Goal: Task Accomplishment & Management: Manage account settings

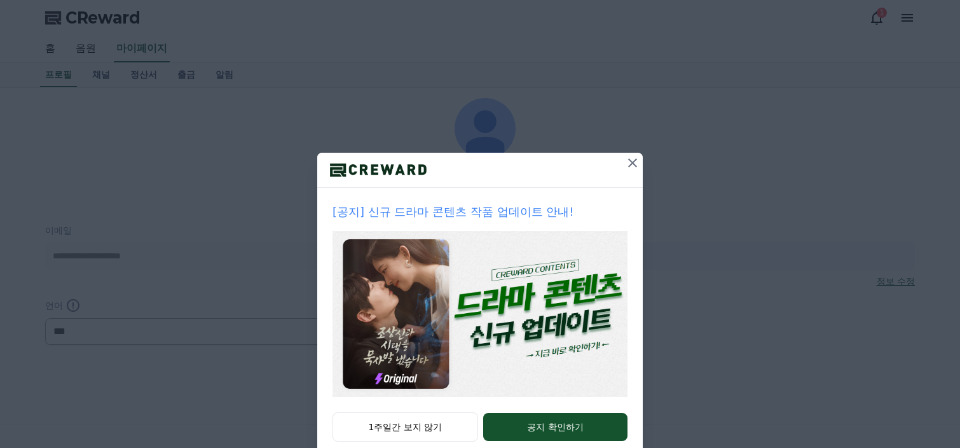
select select "**********"
click at [630, 161] on icon at bounding box center [632, 162] width 15 height 15
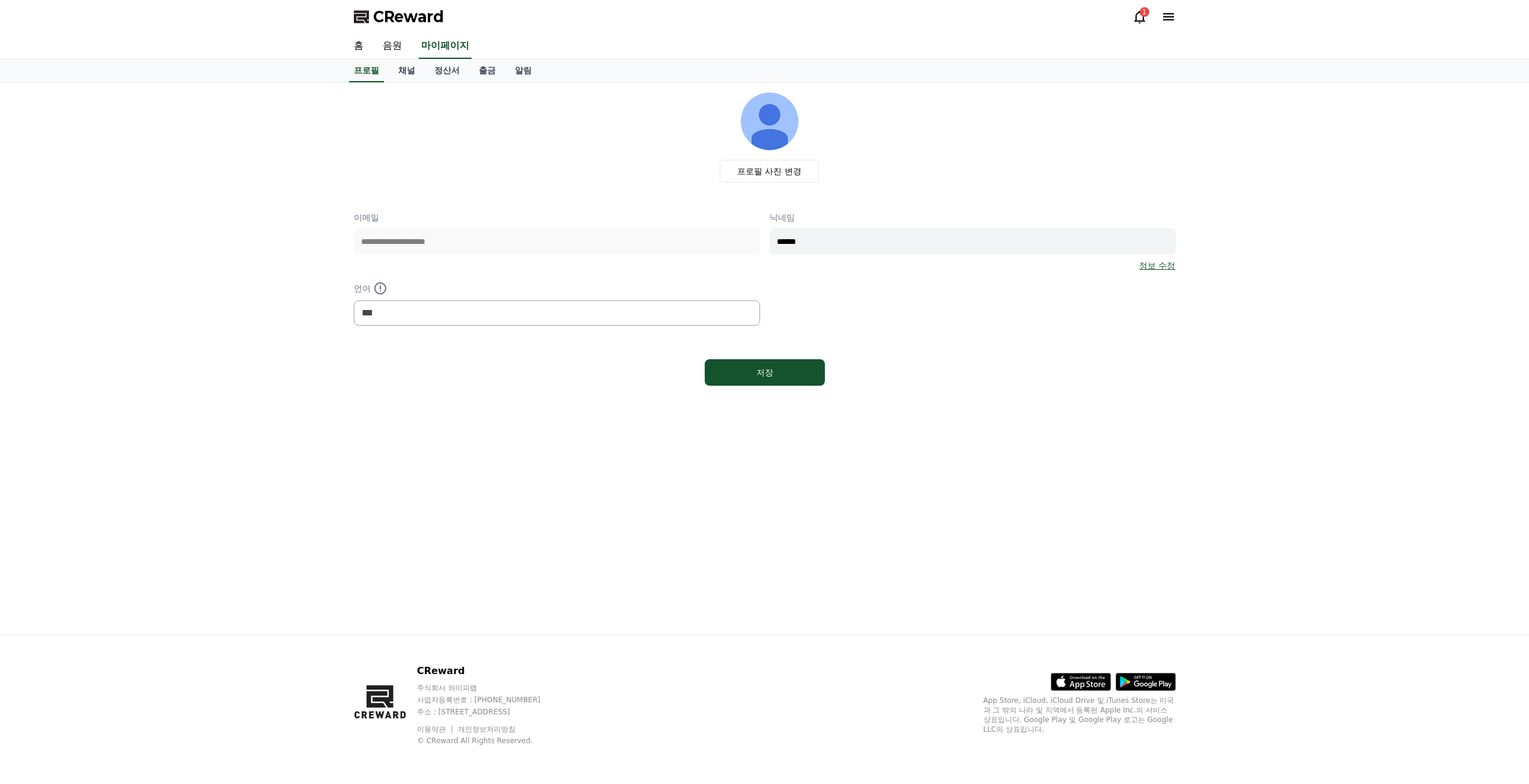
click at [906, 16] on div "1" at bounding box center [1144, 12] width 9 height 9
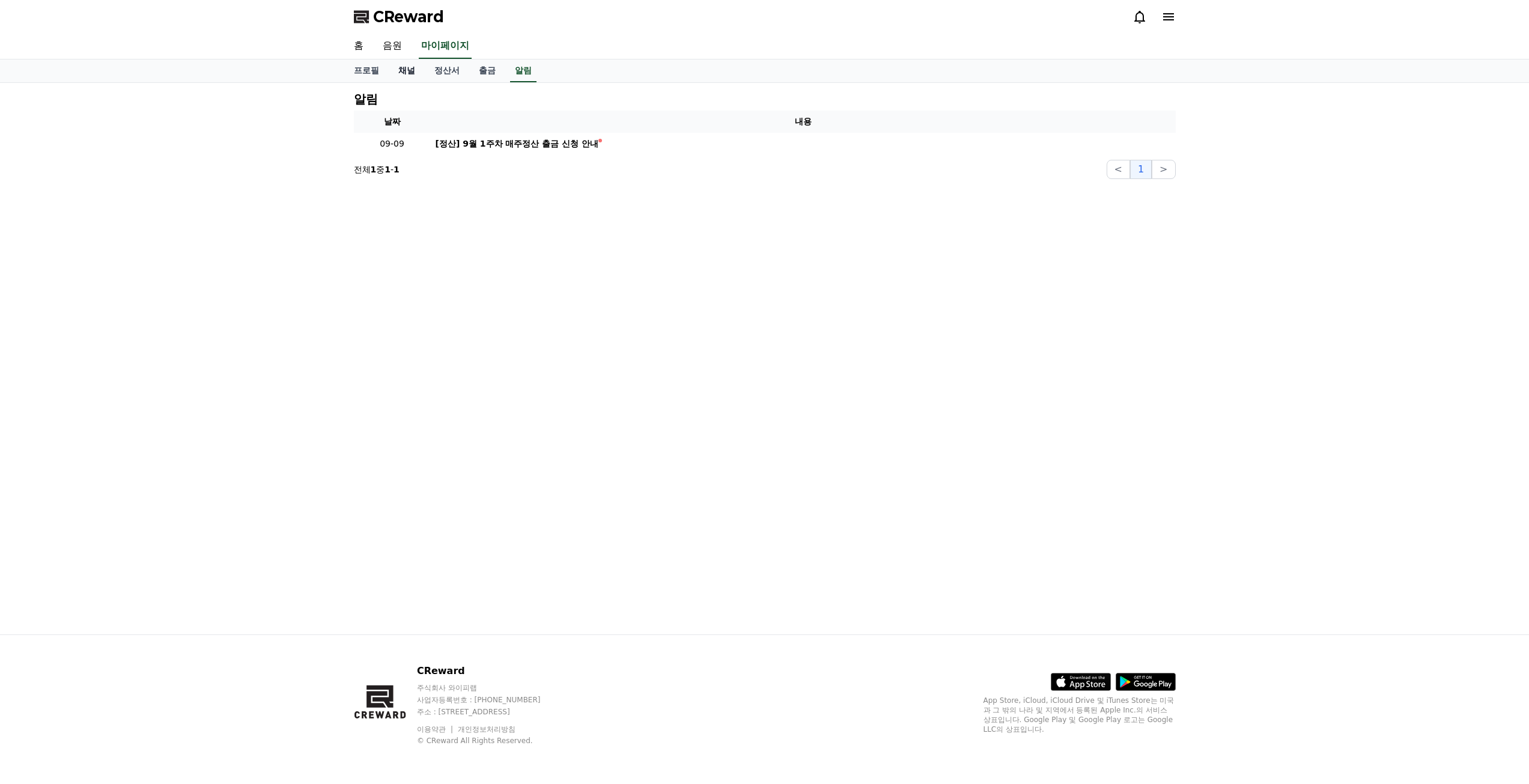
click at [413, 75] on link "채널" at bounding box center [406, 71] width 36 height 23
